Goal: Task Accomplishment & Management: Manage account settings

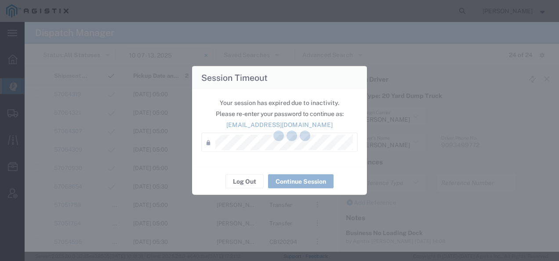
scroll to position [88, 0]
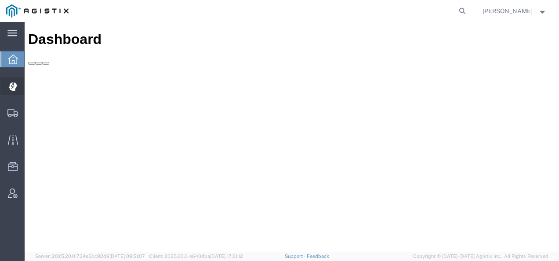
click at [13, 87] on icon at bounding box center [13, 86] width 8 height 9
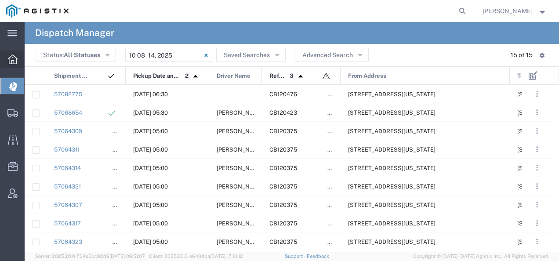
click at [11, 58] on icon at bounding box center [13, 60] width 10 height 10
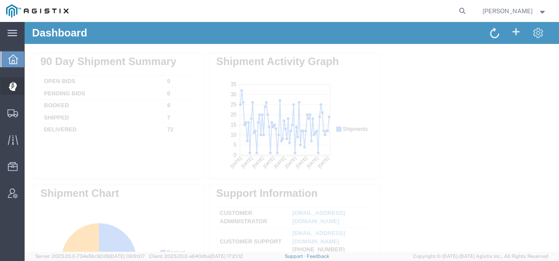
click at [13, 89] on icon at bounding box center [12, 86] width 8 height 9
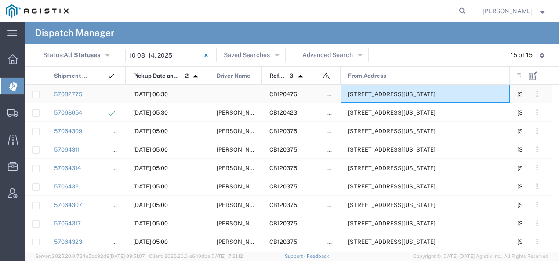
click at [379, 95] on span "6527 Calaveras Rd, Sunol, California, 94586, United States" at bounding box center [391, 94] width 87 height 7
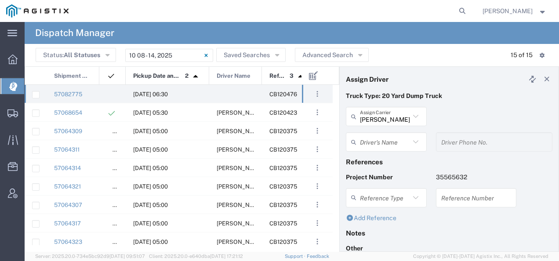
click at [386, 142] on input "text" at bounding box center [385, 142] width 50 height 15
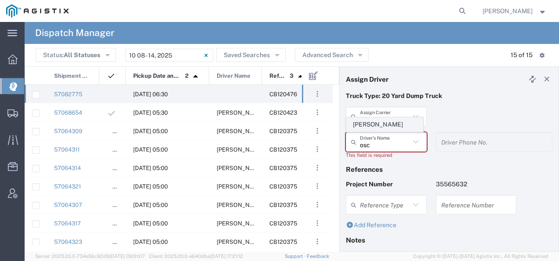
click at [382, 132] on li "Oscar Cisneros" at bounding box center [384, 124] width 77 height 15
type input "Oscar Cisneros"
type input "2093004091"
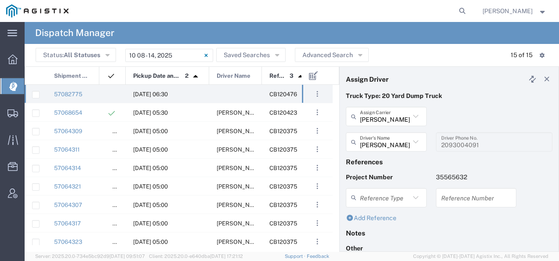
scroll to position [150, 0]
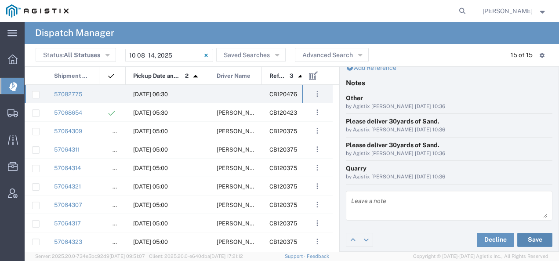
click at [526, 237] on button "Save" at bounding box center [534, 240] width 35 height 14
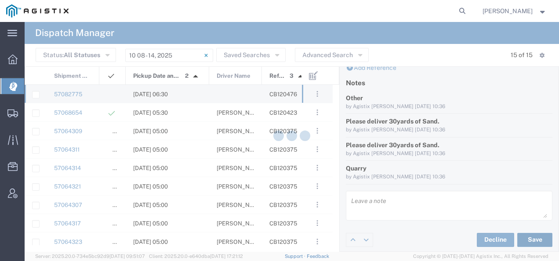
type input "Oscar Cisneros"
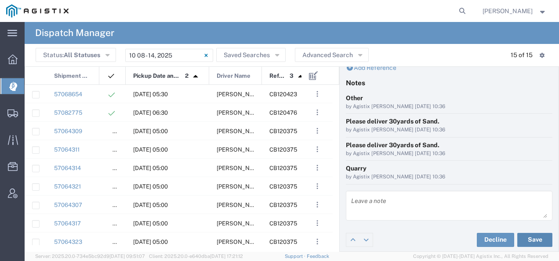
scroll to position [0, 0]
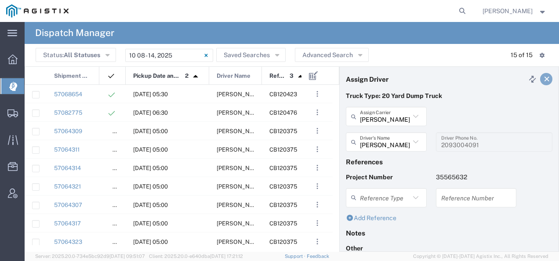
click at [543, 77] on icon at bounding box center [547, 79] width 8 height 6
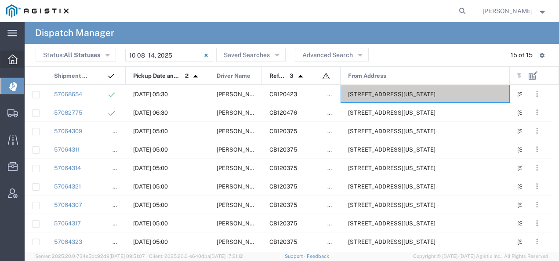
click at [12, 61] on icon at bounding box center [13, 60] width 10 height 10
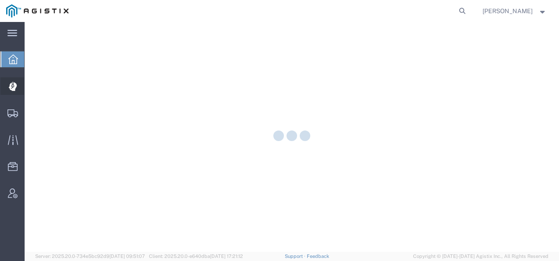
click at [11, 88] on icon at bounding box center [12, 86] width 8 height 9
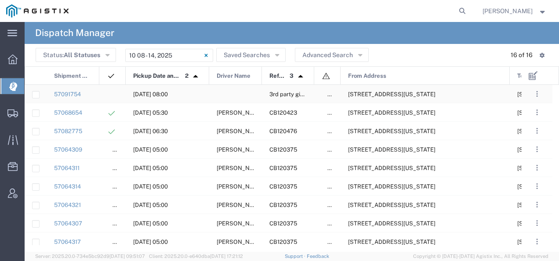
click at [418, 95] on span "34453 Plymouth Ave, Kettleman, California, United States" at bounding box center [391, 94] width 87 height 7
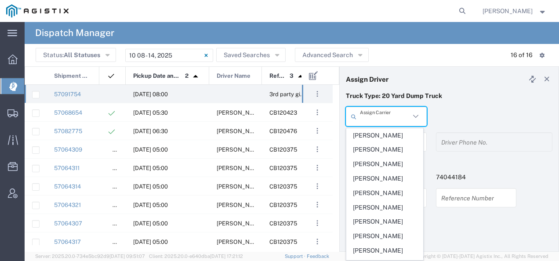
click at [403, 115] on input "text" at bounding box center [385, 116] width 50 height 15
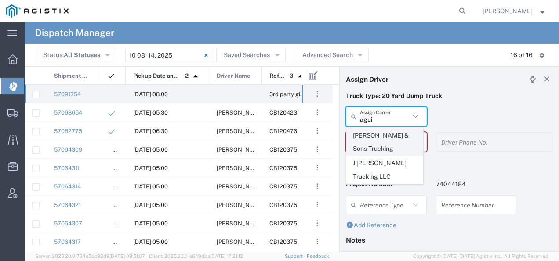
click at [386, 145] on span "[PERSON_NAME] & Sons Trucking" at bounding box center [385, 142] width 76 height 27
type input "[PERSON_NAME] & Sons Trucking"
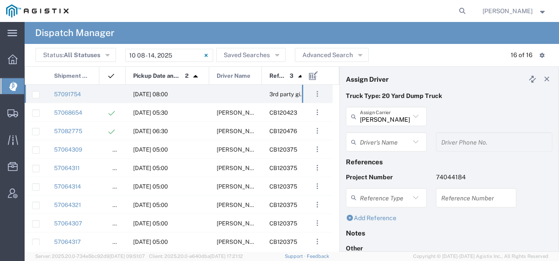
click at [382, 142] on input "text" at bounding box center [385, 142] width 50 height 15
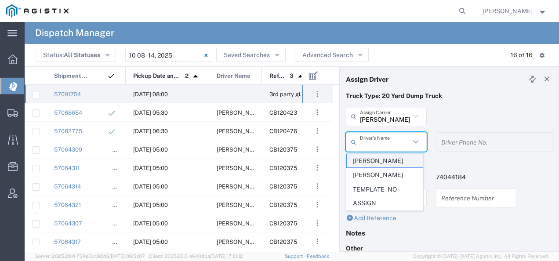
click at [374, 162] on span "[PERSON_NAME]" at bounding box center [385, 161] width 76 height 14
type input "[PERSON_NAME]"
type input "9093499772"
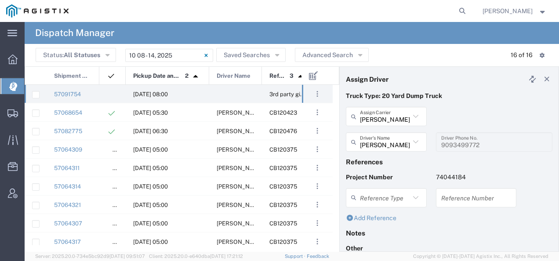
scroll to position [104, 0]
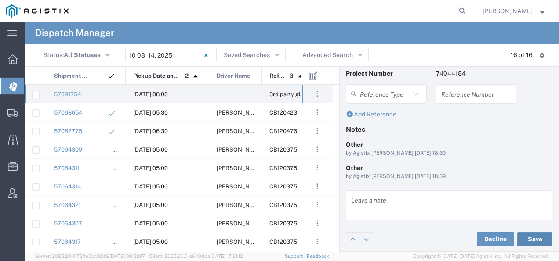
click at [527, 237] on button "Save" at bounding box center [534, 240] width 35 height 14
